Goal: Information Seeking & Learning: Find specific fact

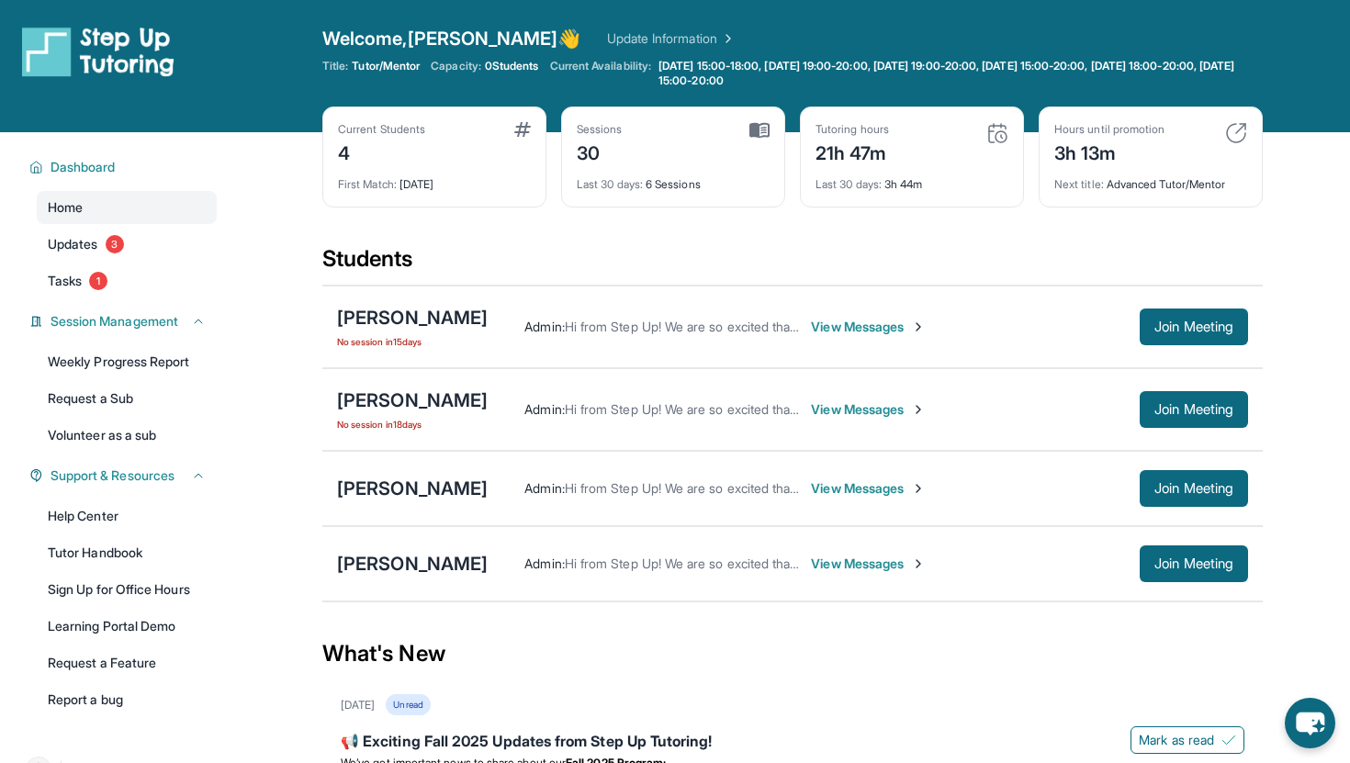
scroll to position [56, 0]
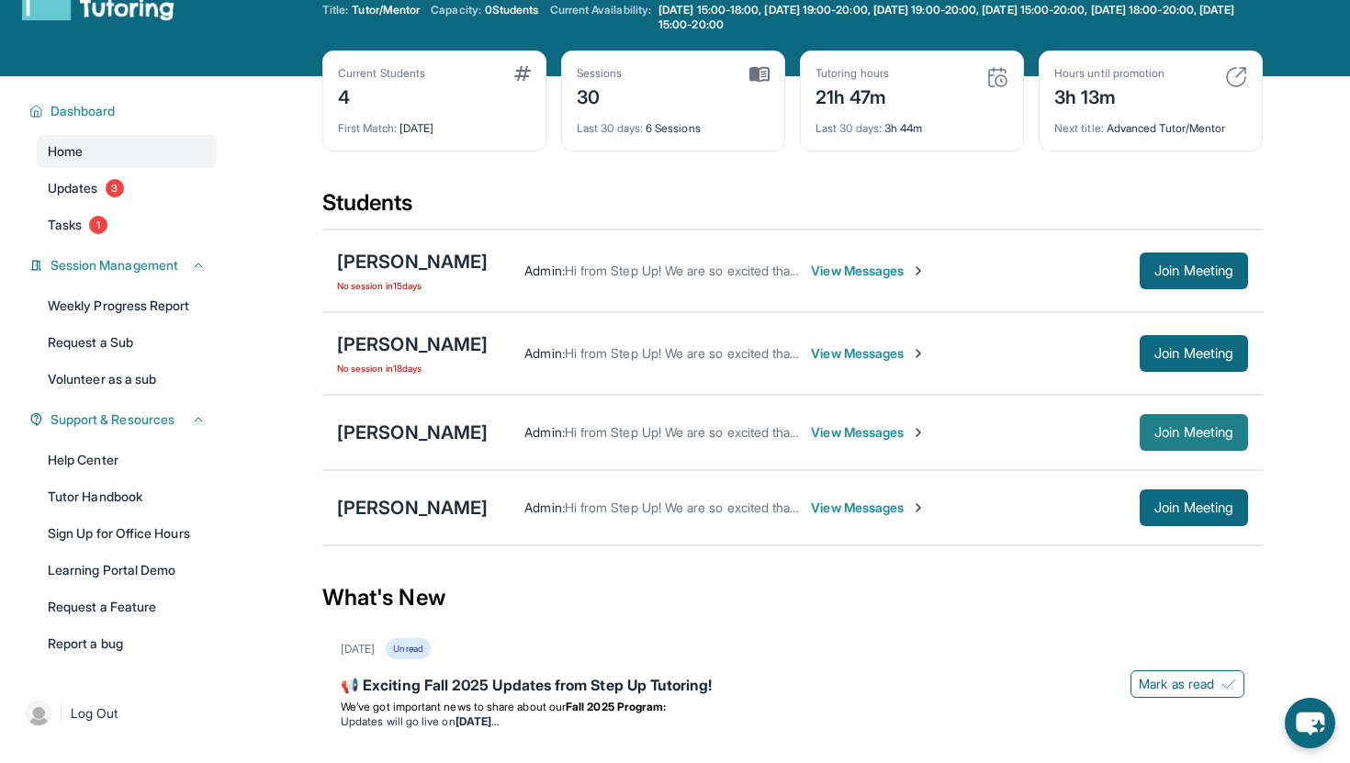
click at [1145, 423] on button "Join Meeting" at bounding box center [1194, 432] width 108 height 37
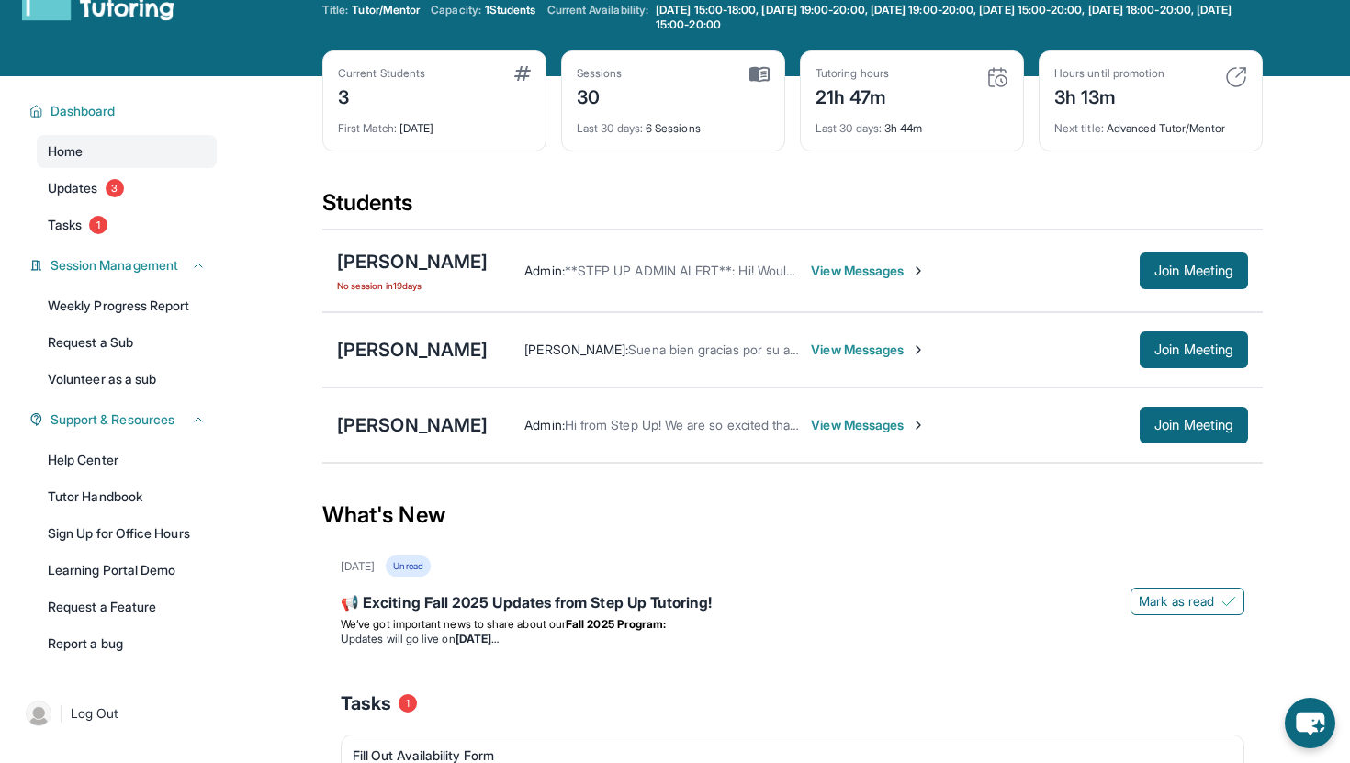
click at [811, 344] on span "View Messages" at bounding box center [868, 350] width 115 height 18
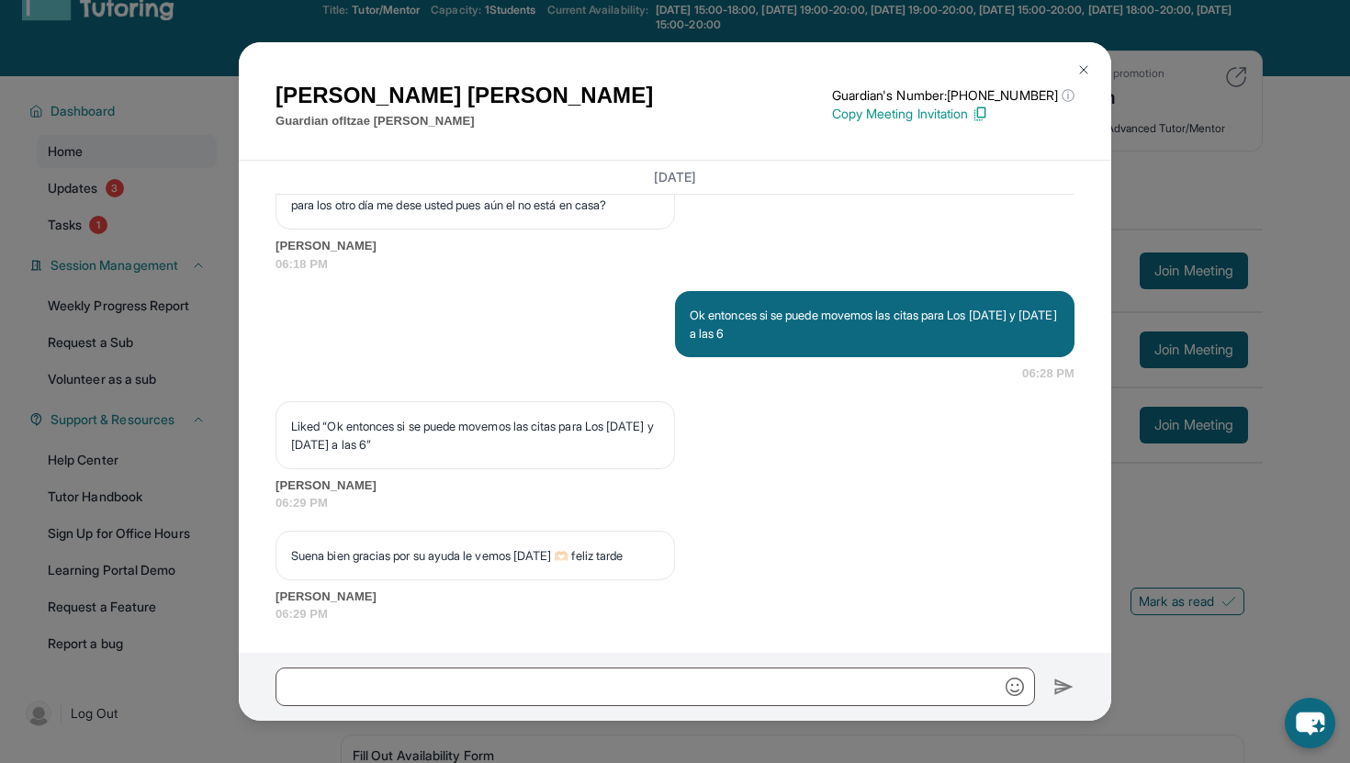
scroll to position [5032, 0]
click at [251, 315] on div "[DATE] <p>**Nuevo Chat de Tutoría de Step Up**: ¡Hola [PERSON_NAME]! Este es el…" at bounding box center [675, 407] width 873 height 492
click at [220, 329] on div "[PERSON_NAME] Guardian of [PERSON_NAME] Guardian's Number: [PHONE_NUMBER] ⓘ Thi…" at bounding box center [675, 381] width 1350 height 763
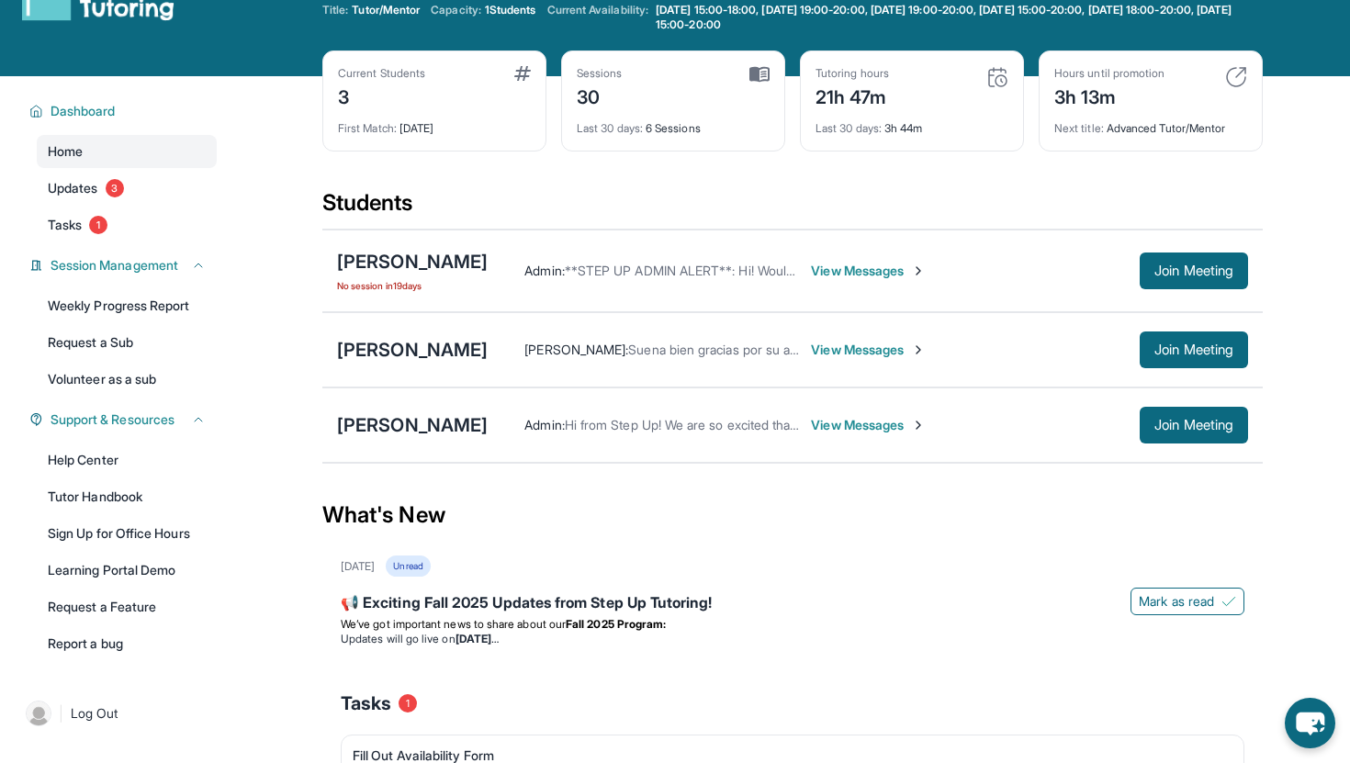
click at [421, 332] on div "Itzae [PERSON_NAME] [PERSON_NAME] : Suena bien gracias por su ayuda le vemos [D…" at bounding box center [792, 349] width 941 height 75
click at [421, 343] on div "[PERSON_NAME]" at bounding box center [412, 350] width 151 height 26
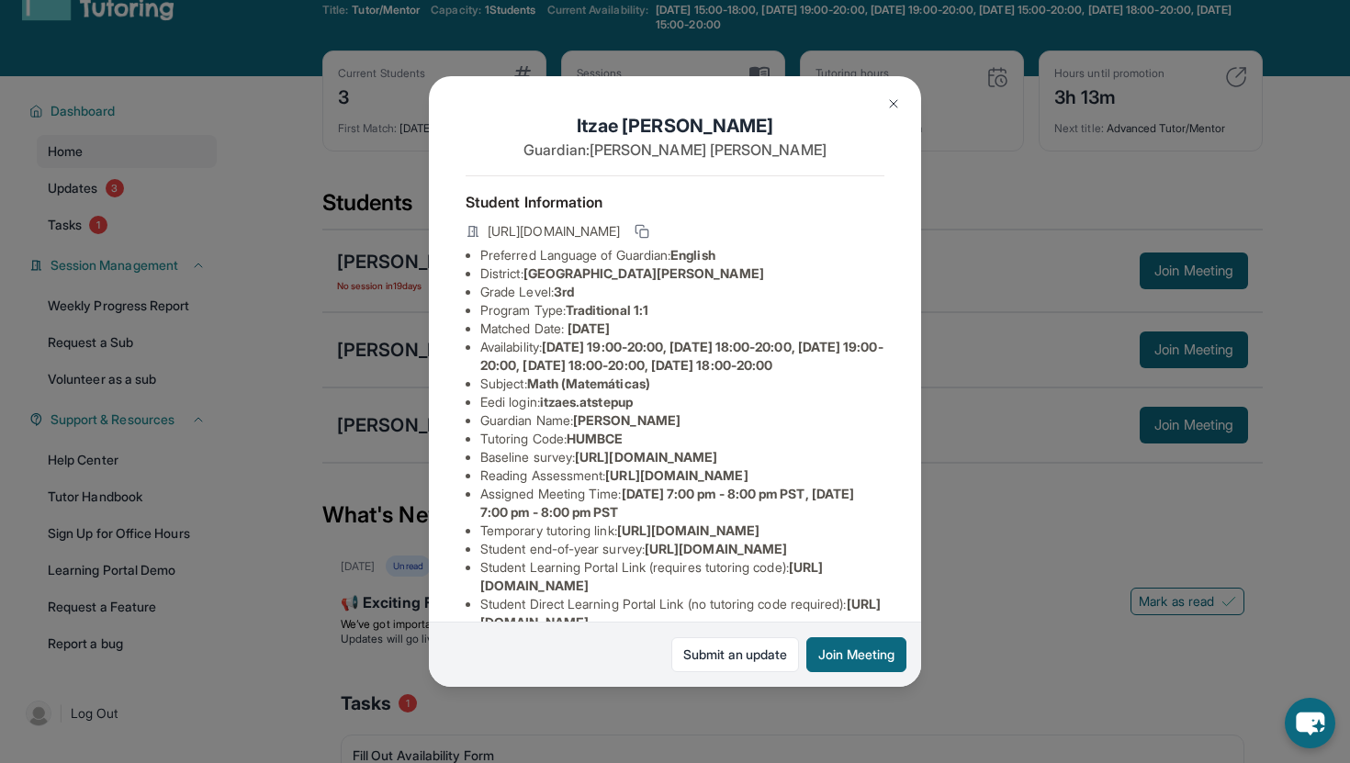
click at [592, 410] on span "itzaes.atstepup" at bounding box center [586, 402] width 93 height 16
click at [585, 410] on span "itzaes.atstepup" at bounding box center [586, 402] width 93 height 16
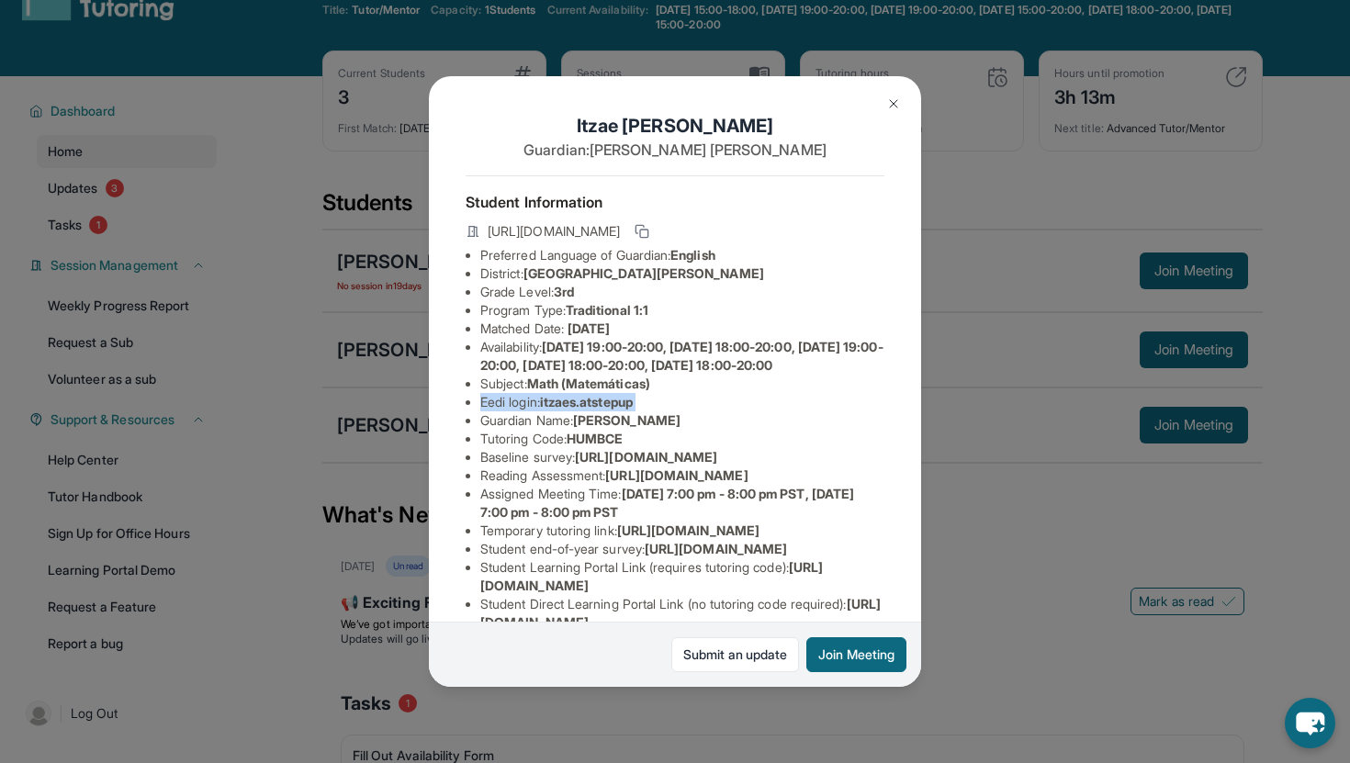
click at [585, 410] on span "itzaes.atstepup" at bounding box center [586, 402] width 93 height 16
click at [559, 410] on span "itzaes.atstepup" at bounding box center [586, 402] width 93 height 16
drag, startPoint x: 547, startPoint y: 419, endPoint x: 648, endPoint y: 422, distance: 101.1
click at [648, 412] on li "Eedi login : itzaes.atstepup" at bounding box center [682, 402] width 404 height 18
copy span "itzaes.atstepup"
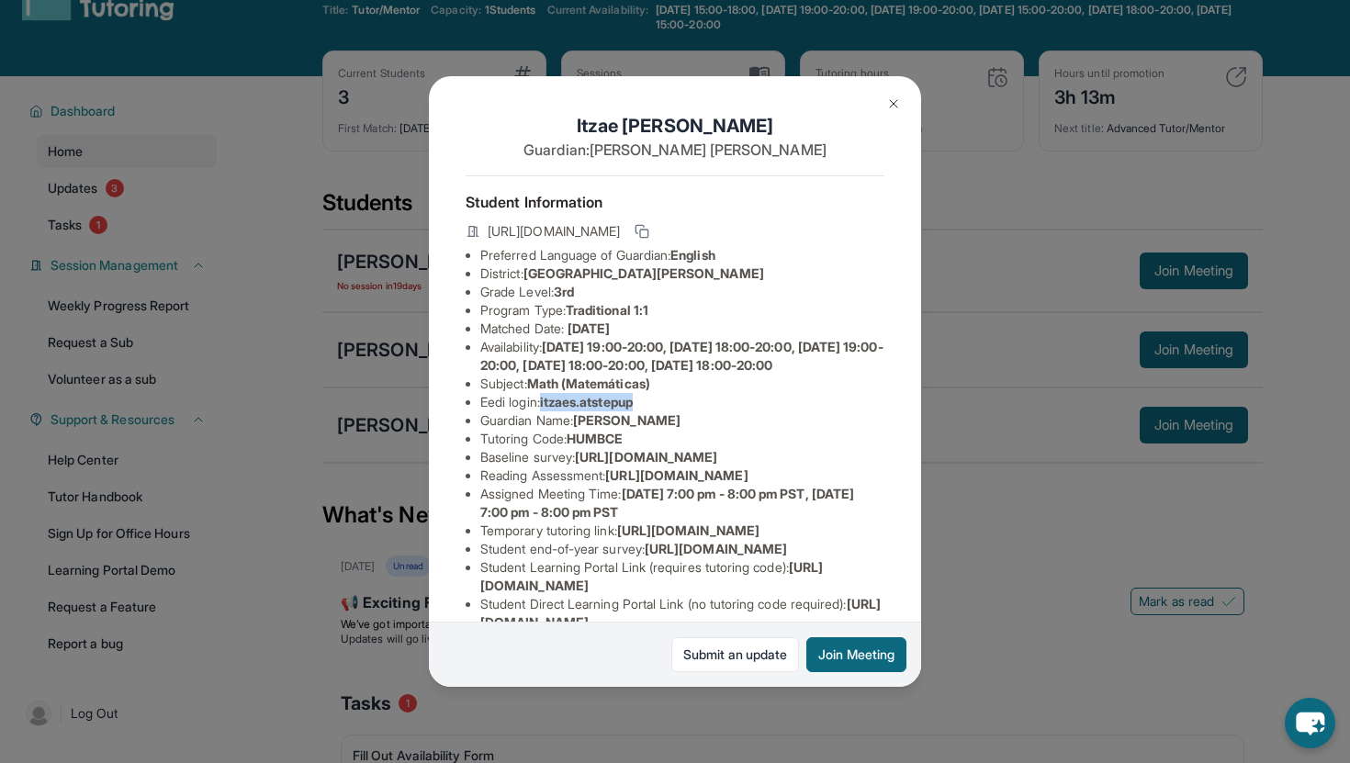
scroll to position [254, 0]
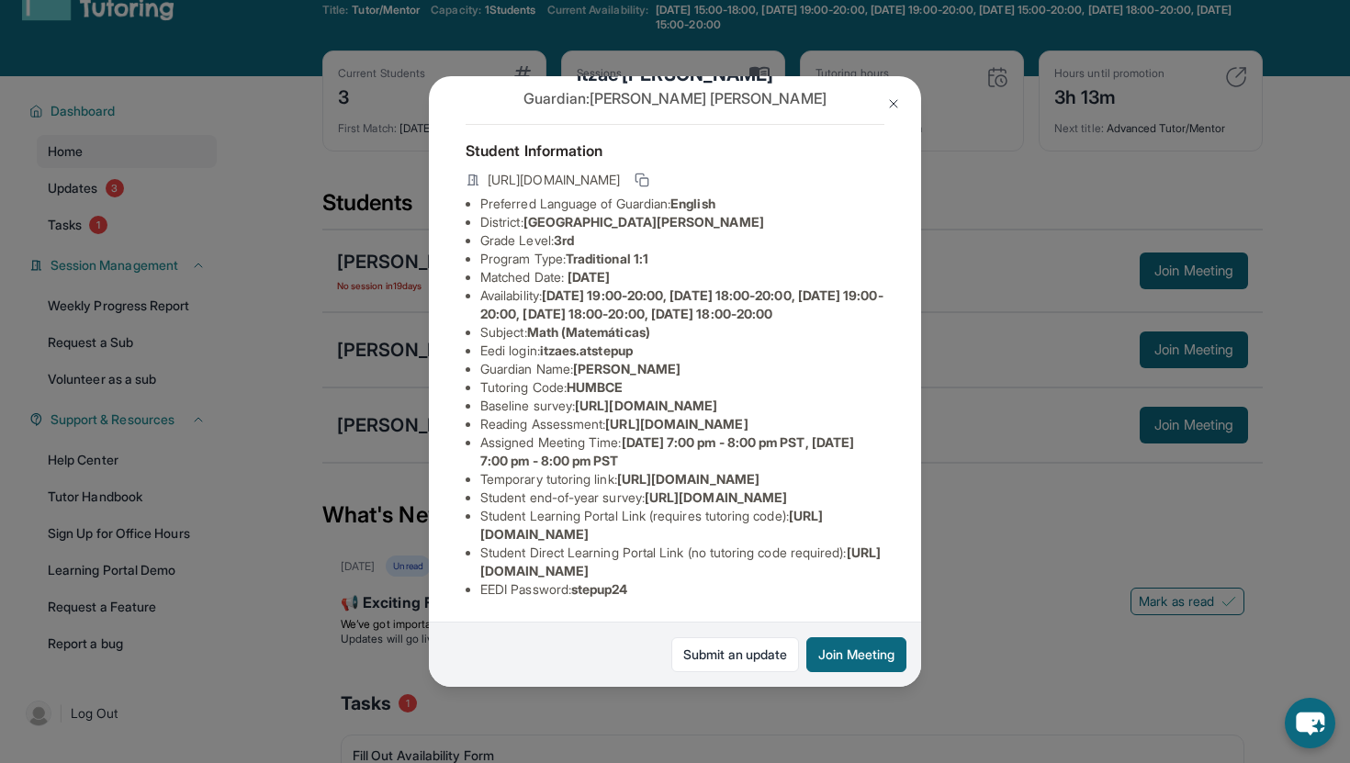
click at [592, 594] on span "stepup24" at bounding box center [599, 589] width 57 height 16
copy span "stepup24"
